Goal: Task Accomplishment & Management: Complete application form

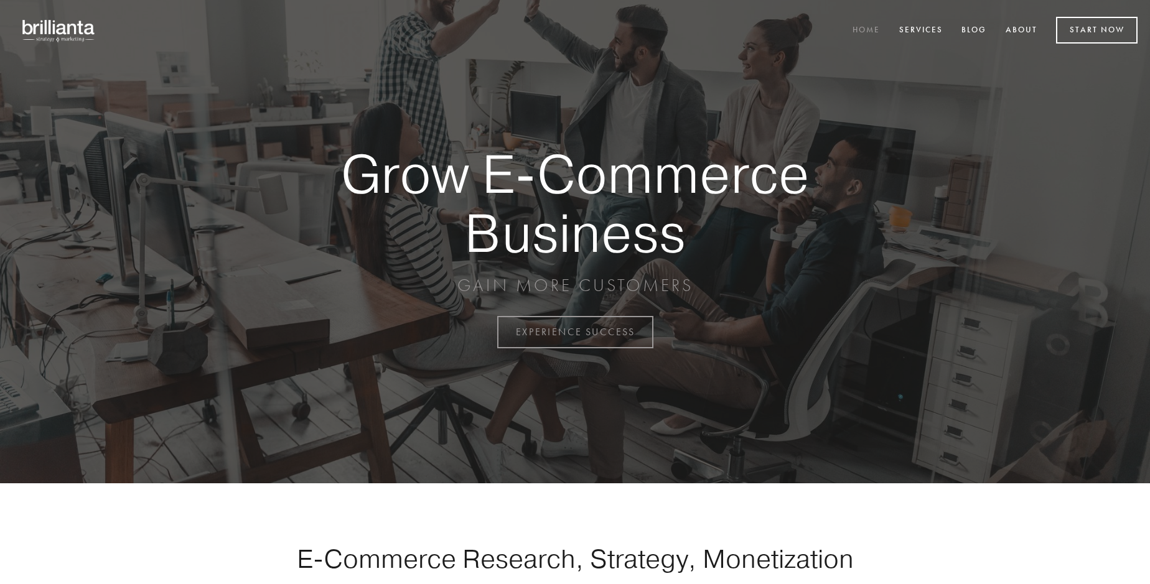
scroll to position [3261, 0]
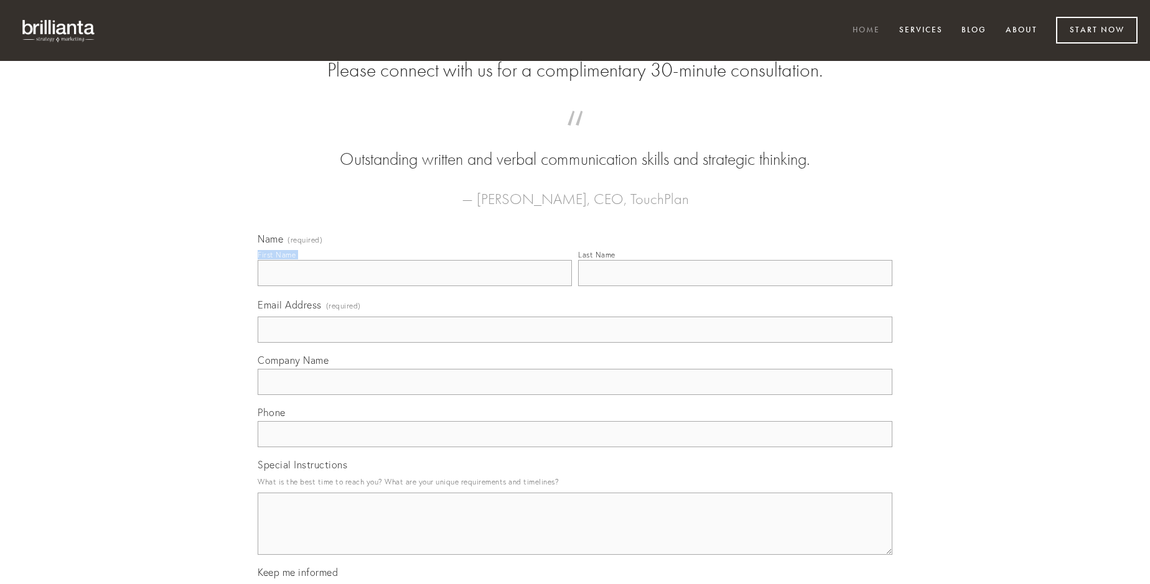
type input "[PERSON_NAME]"
click at [735, 286] on input "Last Name" at bounding box center [735, 273] width 314 height 26
type input "[PERSON_NAME]"
click at [575, 343] on input "Email Address (required)" at bounding box center [575, 330] width 635 height 26
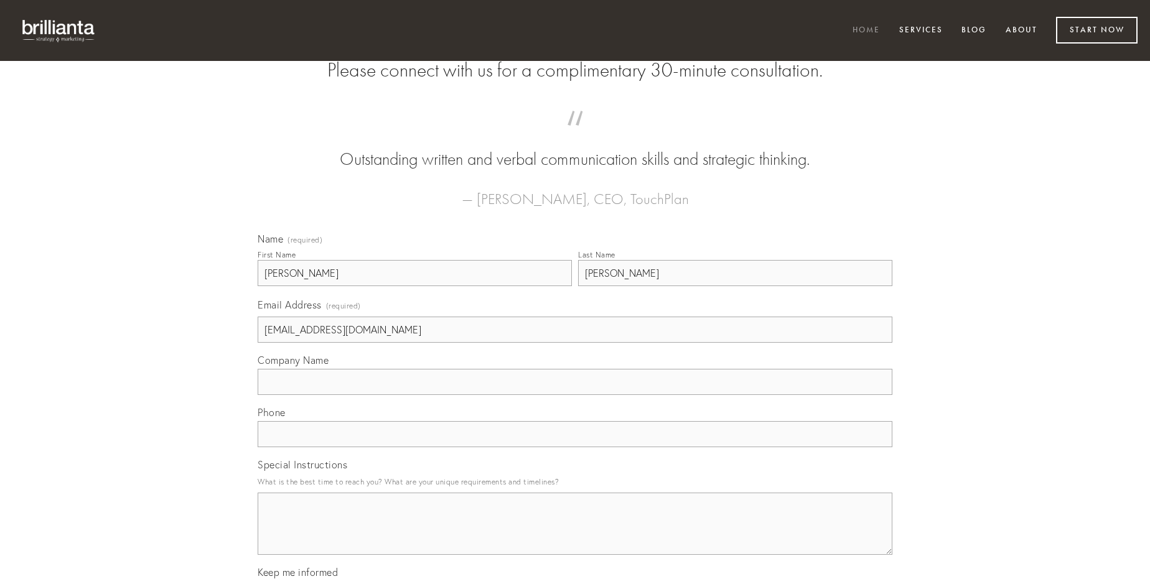
type input "[EMAIL_ADDRESS][DOMAIN_NAME]"
click at [575, 395] on input "Company Name" at bounding box center [575, 382] width 635 height 26
type input "cubitum"
click at [575, 447] on input "text" at bounding box center [575, 434] width 635 height 26
click at [575, 535] on textarea "Special Instructions" at bounding box center [575, 524] width 635 height 62
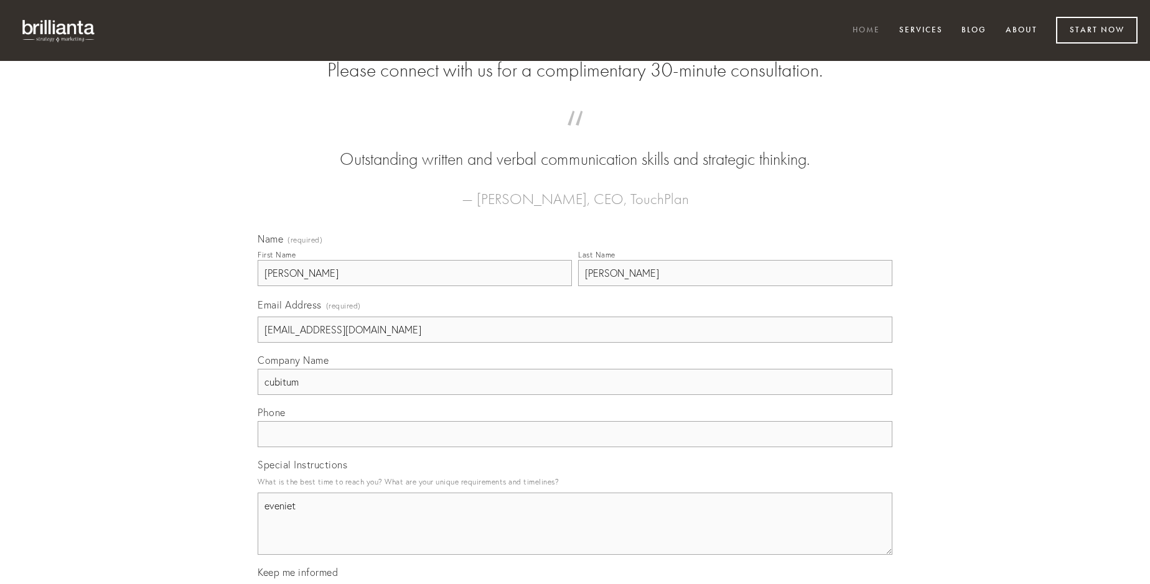
type textarea "eveniet"
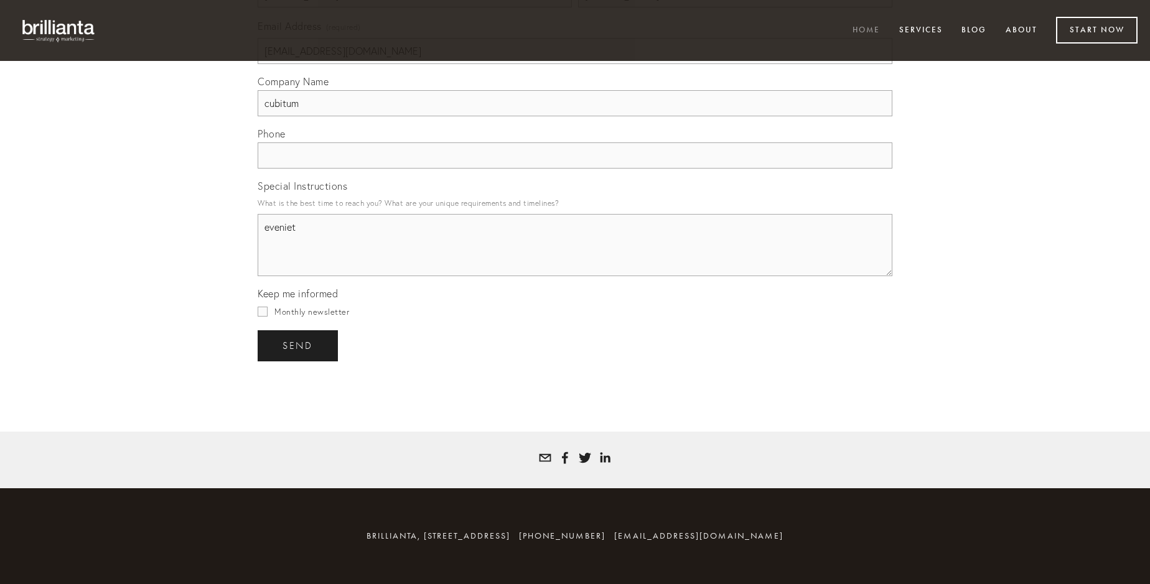
click at [299, 345] on span "send" at bounding box center [297, 345] width 30 height 11
